Goal: Information Seeking & Learning: Learn about a topic

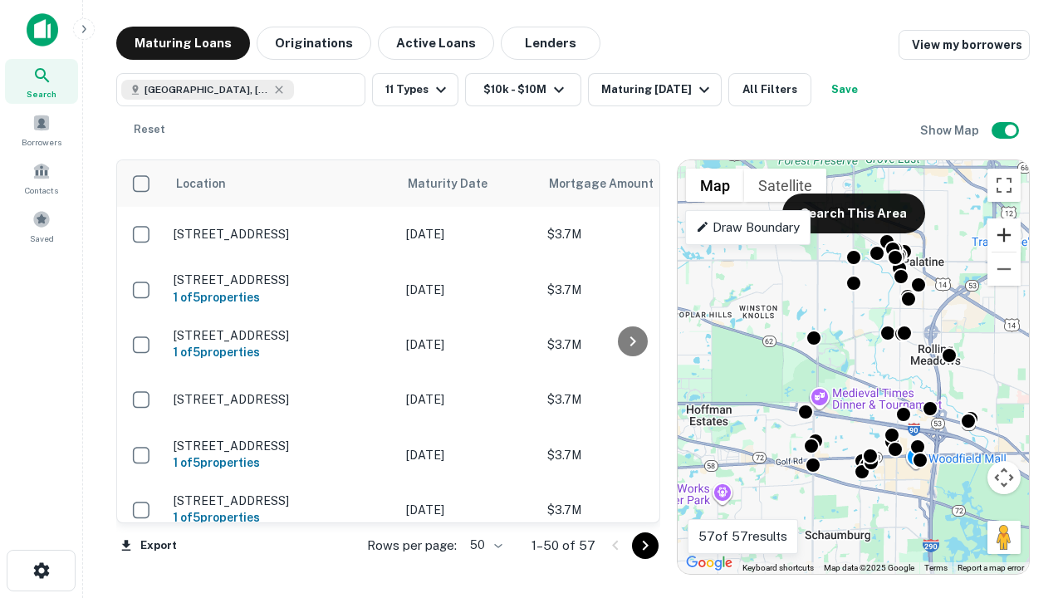
click at [1004, 235] on button "Zoom in" at bounding box center [1003, 234] width 33 height 33
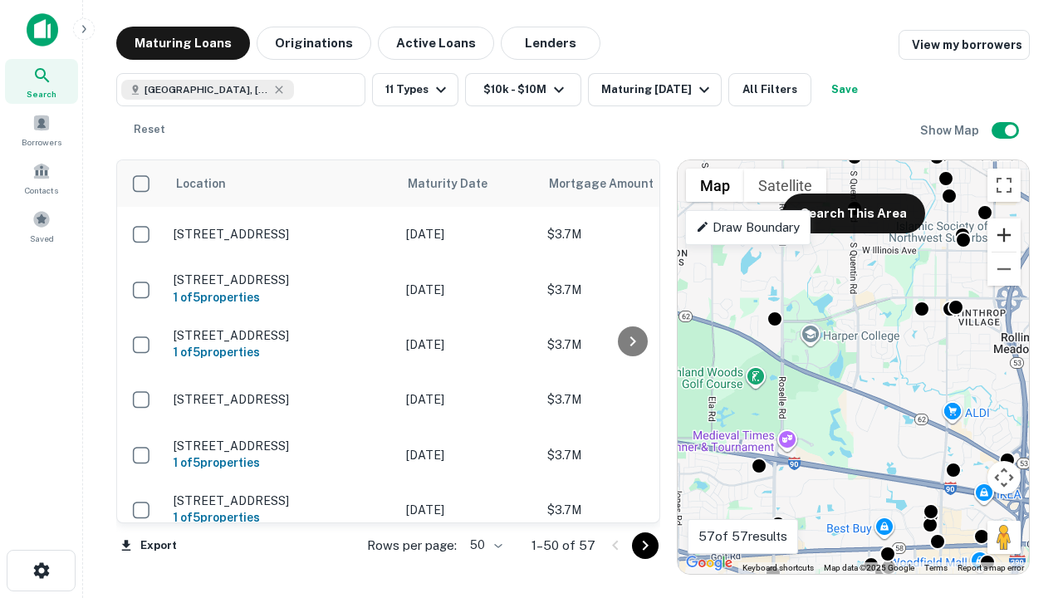
click at [1004, 235] on button "Zoom in" at bounding box center [1003, 234] width 33 height 33
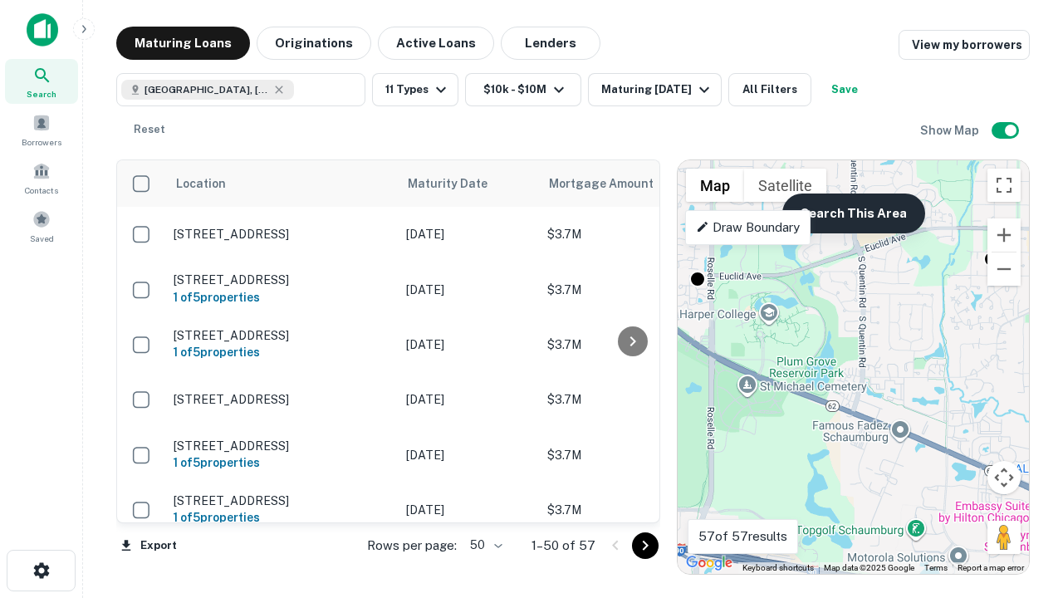
click at [853, 213] on button "Search This Area" at bounding box center [853, 213] width 143 height 40
